Goal: Task Accomplishment & Management: Use online tool/utility

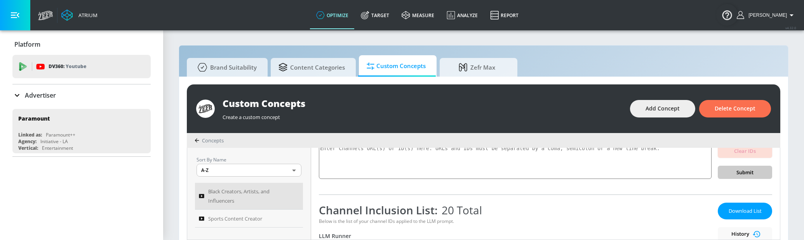
scroll to position [66, 0]
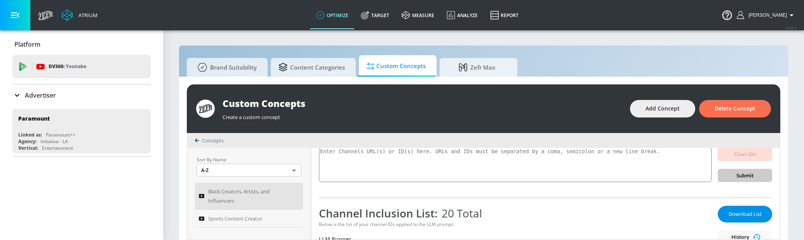
click at [741, 215] on span "Download List" at bounding box center [744, 213] width 39 height 9
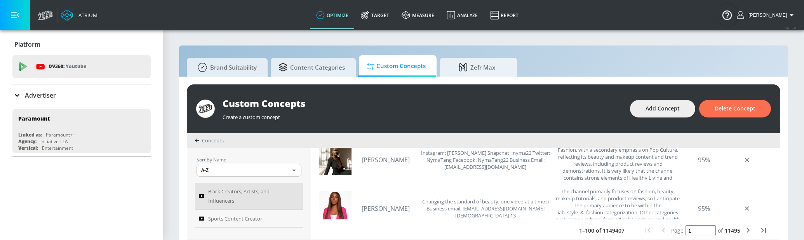
scroll to position [252, 0]
click at [395, 106] on div "Custom Concepts" at bounding box center [421, 103] width 399 height 13
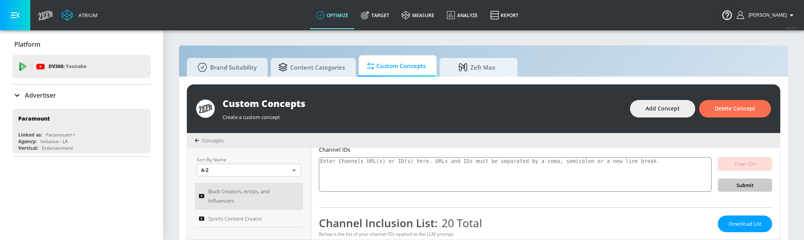
scroll to position [64, 0]
